Goal: Task Accomplishment & Management: Complete application form

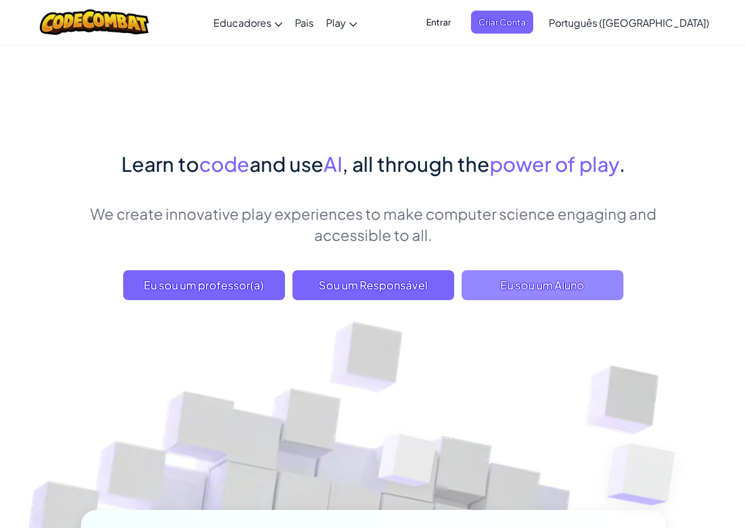
click at [528, 289] on span "Eu sou um Aluno" at bounding box center [543, 285] width 162 height 30
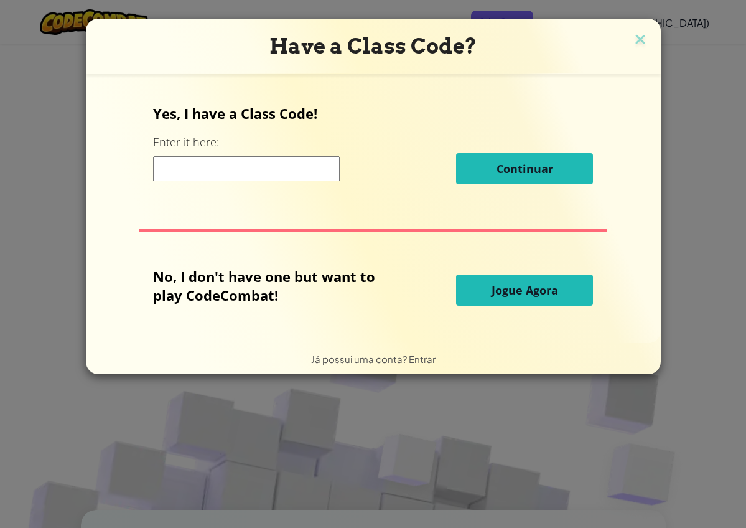
click at [282, 171] on input at bounding box center [246, 168] width 187 height 25
type input "MilkFarmName"
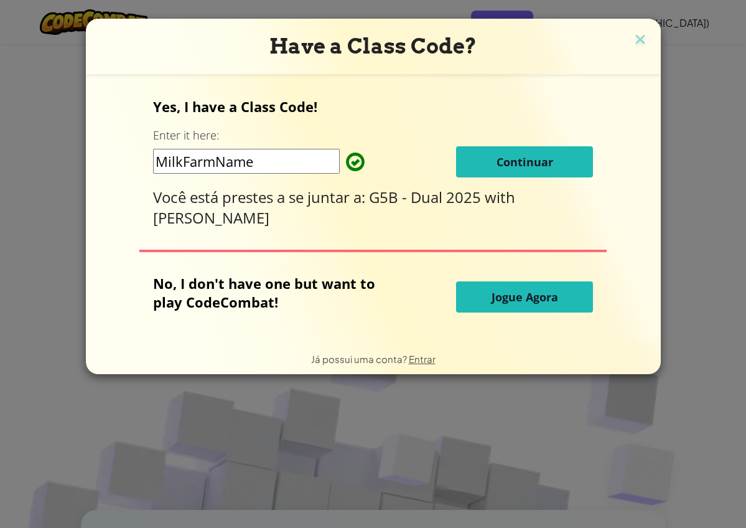
click at [528, 164] on span "Continuar" at bounding box center [525, 161] width 57 height 15
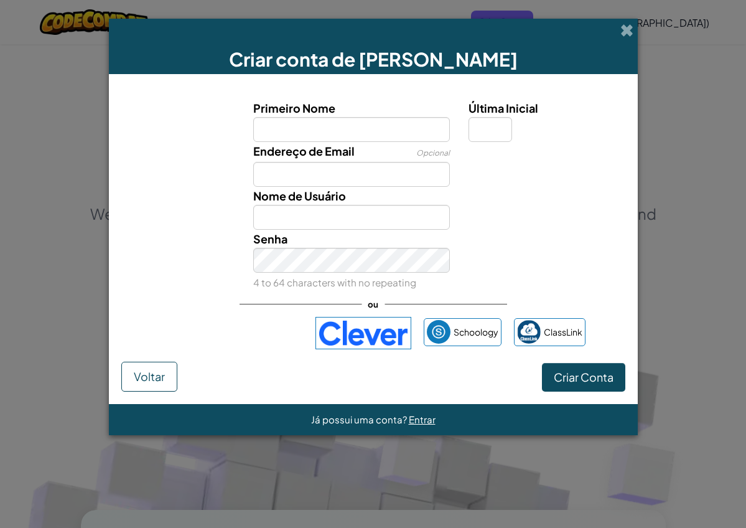
click at [423, 419] on span "Entrar" at bounding box center [422, 419] width 27 height 12
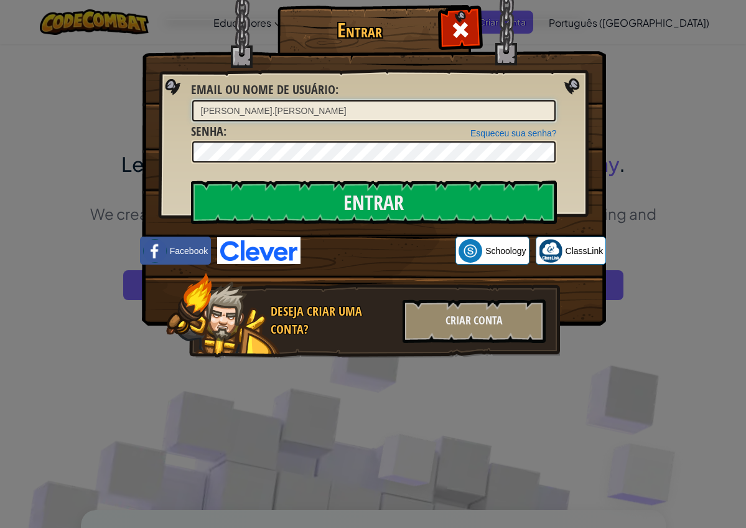
click at [292, 110] on input "[PERSON_NAME].[PERSON_NAME]" at bounding box center [373, 110] width 363 height 21
type input "[PERSON_NAME][EMAIL_ADDRESS][PERSON_NAME][DOMAIN_NAME]"
click at [373, 202] on input "Entrar" at bounding box center [374, 202] width 366 height 44
click at [273, 196] on input "Entrar" at bounding box center [374, 202] width 366 height 44
